Goal: Task Accomplishment & Management: Manage account settings

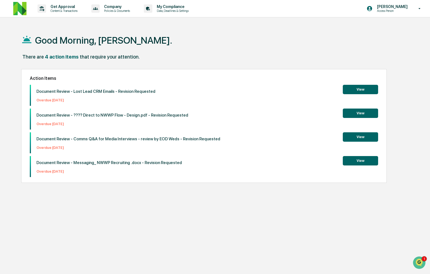
click at [252, 44] on div "Good Morning, Rachel." at bounding box center [214, 40] width 387 height 28
click at [319, 54] on div "There are 4 action items that require your attention." at bounding box center [214, 59] width 387 height 11
click at [356, 113] on button "View" at bounding box center [360, 112] width 35 height 9
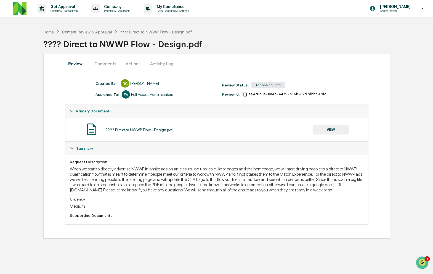
click at [107, 65] on button "Comments" at bounding box center [105, 63] width 31 height 13
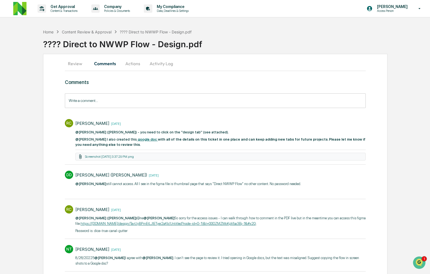
click at [161, 65] on button "Activity Log" at bounding box center [161, 63] width 32 height 13
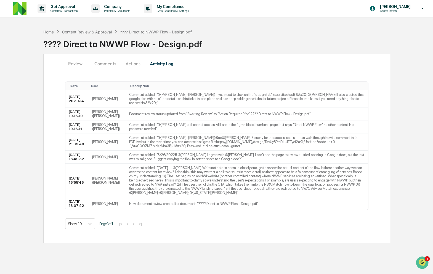
click at [132, 65] on button "Actions" at bounding box center [133, 63] width 25 height 13
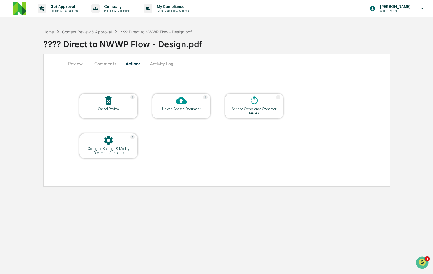
click at [263, 108] on div "Send to Compliance Owner for Review" at bounding box center [254, 111] width 50 height 8
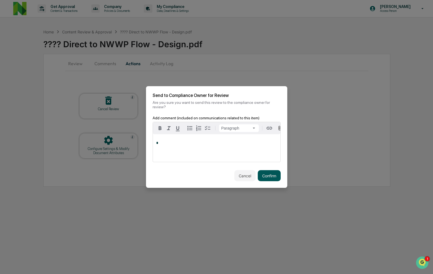
click at [263, 178] on button "Confirm" at bounding box center [269, 175] width 23 height 11
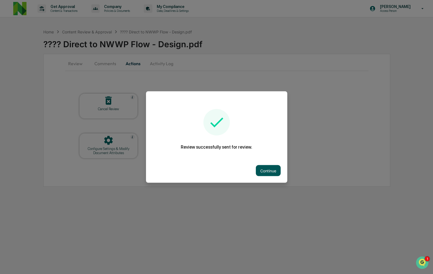
click at [268, 169] on button "Continue" at bounding box center [268, 170] width 25 height 11
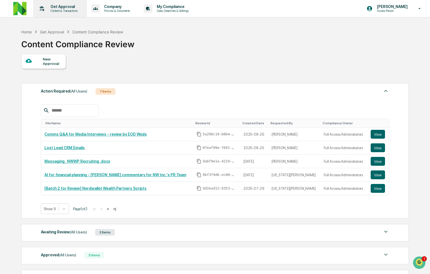
click at [58, 2] on div "Get Approval Content & Transactions" at bounding box center [59, 8] width 48 height 17
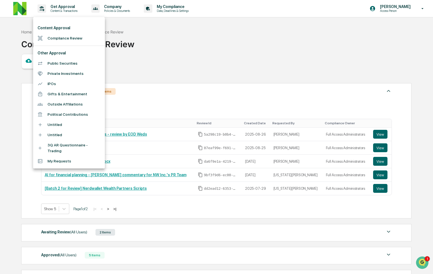
click at [188, 44] on div at bounding box center [216, 137] width 433 height 274
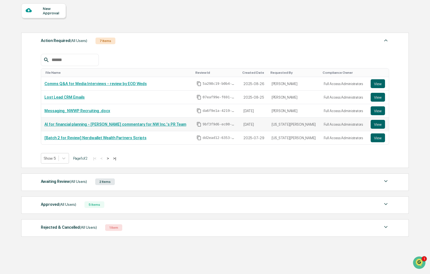
scroll to position [50, 0]
click at [188, 181] on div "Awaiting Review (All Users) 2 Items" at bounding box center [215, 182] width 348 height 8
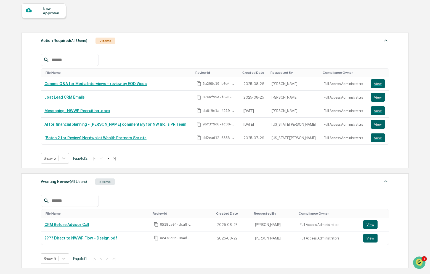
scroll to position [132, 0]
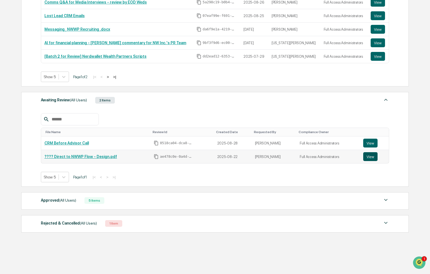
click at [369, 156] on button "View" at bounding box center [370, 156] width 14 height 9
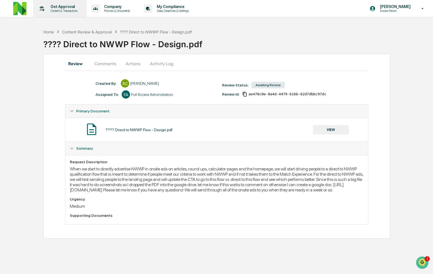
click at [58, 9] on p "Content & Transactions" at bounding box center [63, 11] width 34 height 4
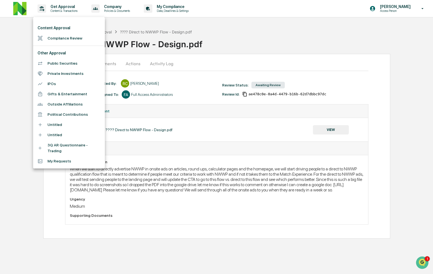
click at [59, 39] on li "Compliance Review" at bounding box center [69, 38] width 72 height 10
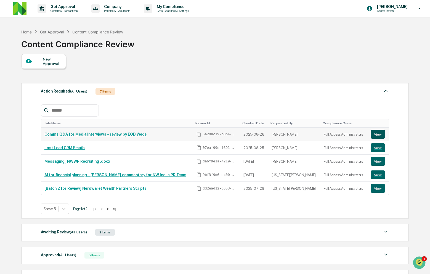
click at [377, 134] on button "View" at bounding box center [378, 134] width 14 height 9
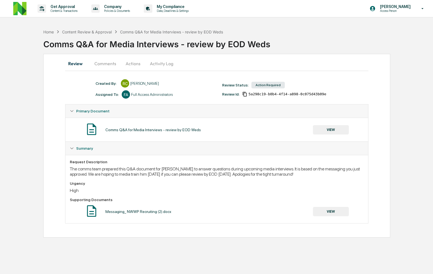
click at [109, 64] on button "Comments" at bounding box center [105, 63] width 31 height 13
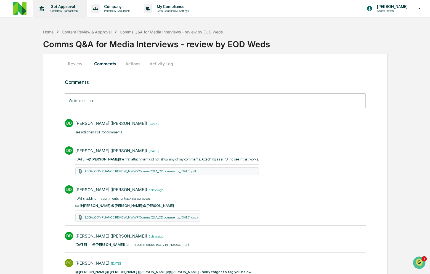
click at [66, 11] on p "Content & Transactions" at bounding box center [63, 11] width 34 height 4
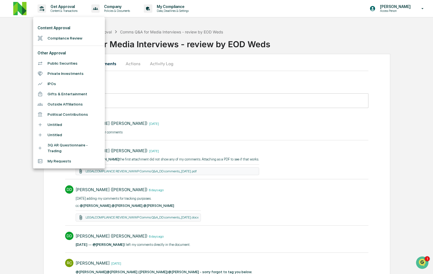
click at [65, 38] on li "Compliance Review" at bounding box center [69, 38] width 72 height 10
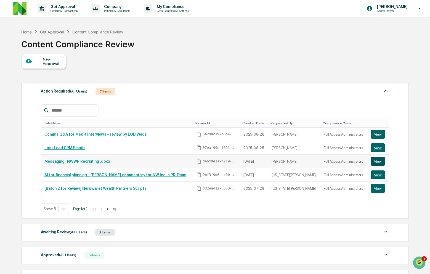
click at [374, 160] on button "View" at bounding box center [378, 161] width 14 height 9
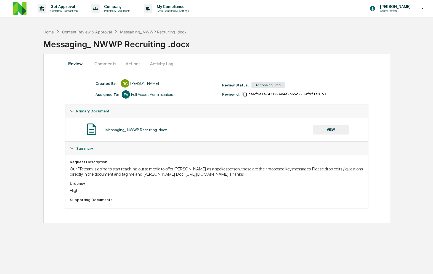
click at [113, 63] on button "Comments" at bounding box center [105, 63] width 31 height 13
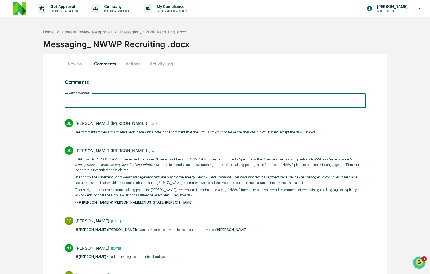
click at [137, 100] on input "Write a comment..." at bounding box center [215, 100] width 301 height 15
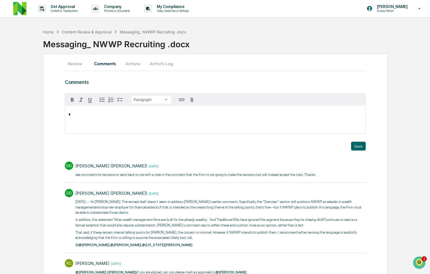
click at [143, 123] on div "*" at bounding box center [215, 120] width 300 height 28
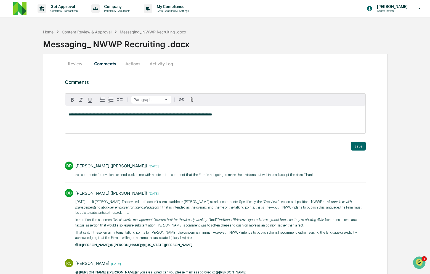
click at [259, 120] on div "**********" at bounding box center [215, 120] width 300 height 28
click at [191, 97] on icon "button" at bounding box center [191, 99] width 5 height 5
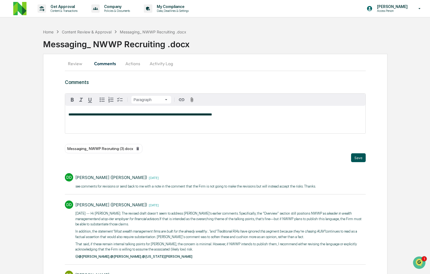
click at [362, 157] on button "Save" at bounding box center [358, 157] width 15 height 9
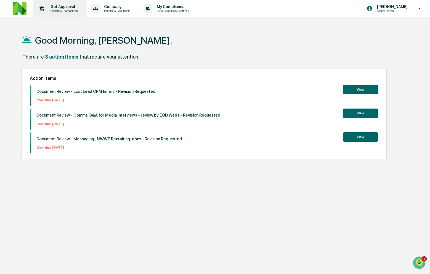
click at [62, 6] on p "Get Approval" at bounding box center [63, 6] width 34 height 4
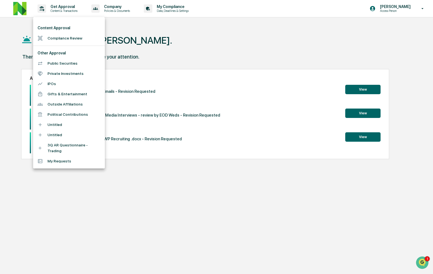
click at [69, 33] on li "Content Approval" at bounding box center [69, 28] width 72 height 10
click at [69, 37] on li "Compliance Review" at bounding box center [69, 38] width 72 height 10
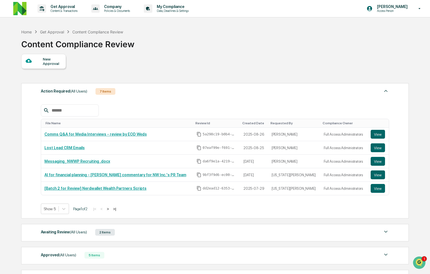
click at [158, 232] on div "Awaiting Review (All Users) 2 Items" at bounding box center [215, 232] width 348 height 8
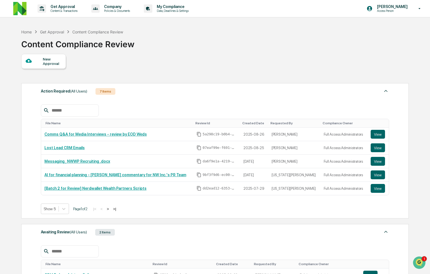
scroll to position [132, 0]
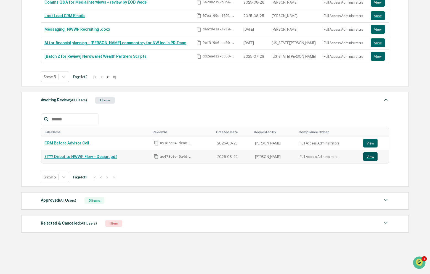
click at [370, 156] on button "View" at bounding box center [370, 156] width 14 height 9
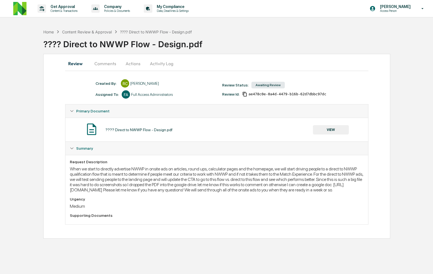
click at [112, 61] on button "Comments" at bounding box center [105, 63] width 31 height 13
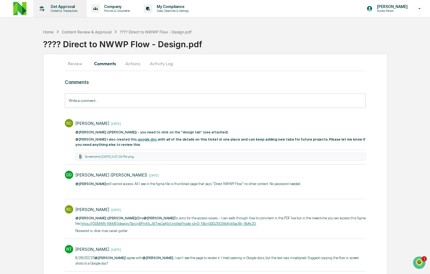
click at [58, 9] on p "Content & Transactions" at bounding box center [63, 11] width 34 height 4
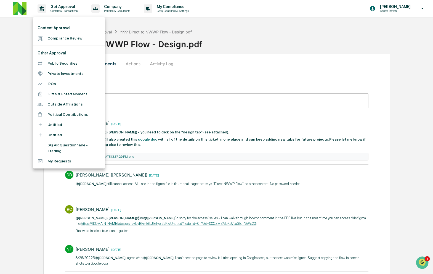
click at [68, 38] on li "Compliance Review" at bounding box center [69, 38] width 72 height 10
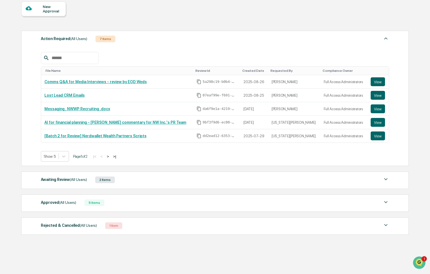
scroll to position [55, 0]
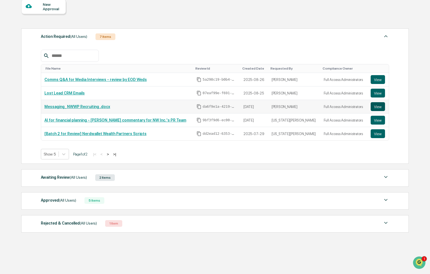
click at [372, 106] on button "View" at bounding box center [378, 106] width 14 height 9
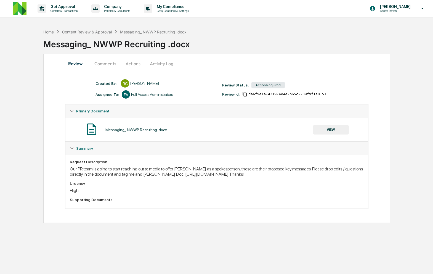
click at [135, 60] on button "Actions" at bounding box center [133, 63] width 25 height 13
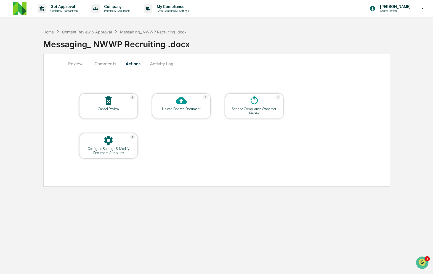
click at [259, 103] on icon at bounding box center [254, 100] width 11 height 11
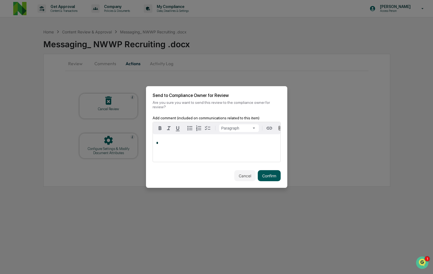
click at [262, 180] on button "Confirm" at bounding box center [269, 175] width 23 height 11
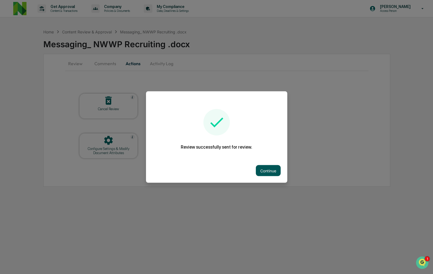
click at [269, 172] on button "Continue" at bounding box center [268, 170] width 25 height 11
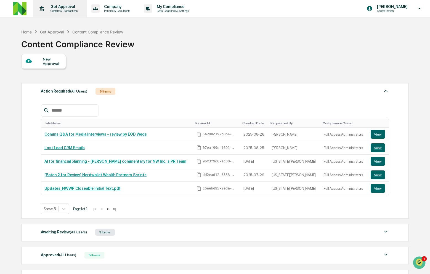
click at [57, 1] on div "Get Approval Content & Transactions" at bounding box center [59, 8] width 48 height 17
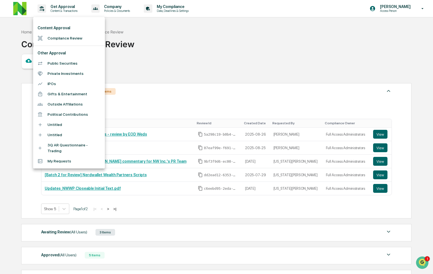
click at [66, 36] on li "Compliance Review" at bounding box center [69, 38] width 72 height 10
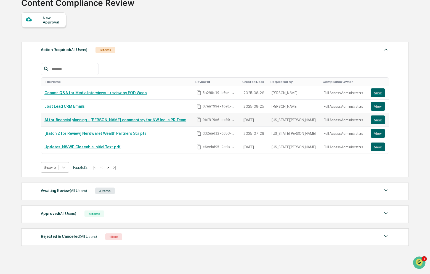
scroll to position [43, 0]
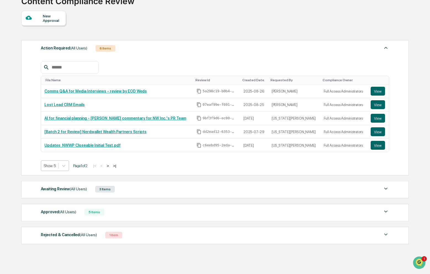
click at [54, 166] on div at bounding box center [50, 166] width 12 height 6
click at [46, 192] on div "Show 10" at bounding box center [55, 187] width 29 height 9
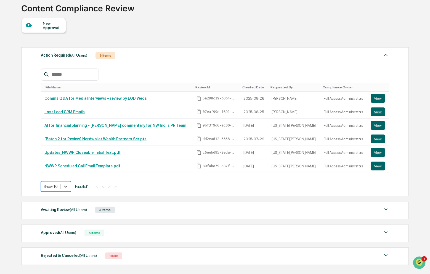
scroll to position [34, 0]
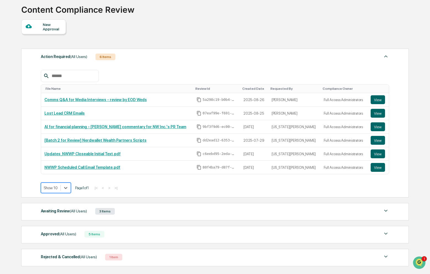
click at [167, 231] on div "Approved (All Users) 5 Items" at bounding box center [215, 234] width 348 height 8
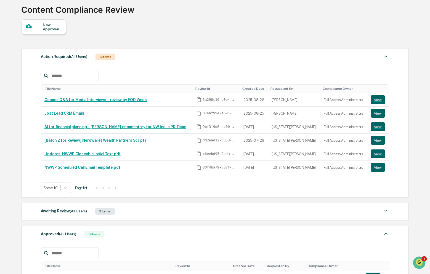
click at [167, 231] on div "Approved (All Users) 5 Items" at bounding box center [215, 234] width 348 height 8
